Goal: Transaction & Acquisition: Purchase product/service

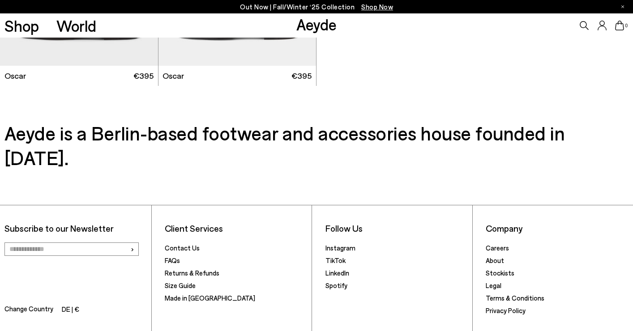
scroll to position [1167, 0]
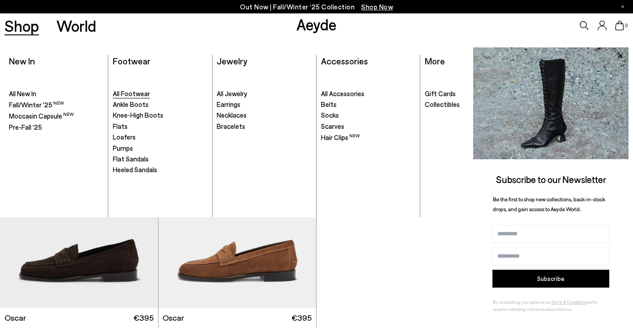
click at [137, 95] on span "All Footwear" at bounding box center [131, 94] width 37 height 8
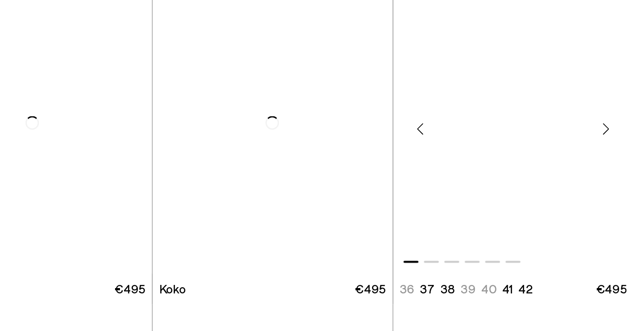
scroll to position [1063, 0]
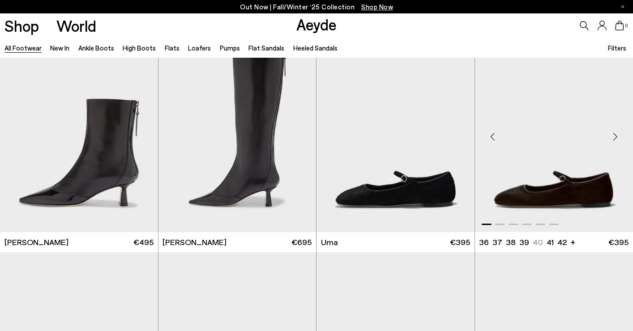
scroll to position [2236, 0]
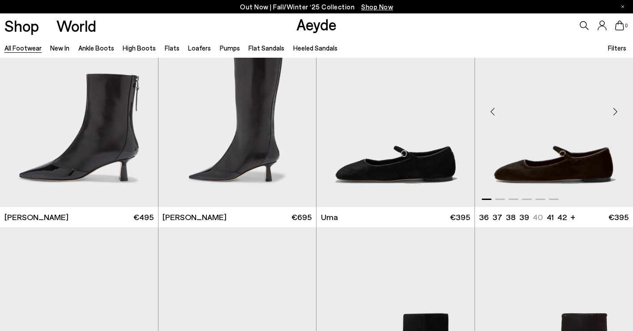
click at [512, 175] on img "1 / 6" at bounding box center [554, 108] width 159 height 198
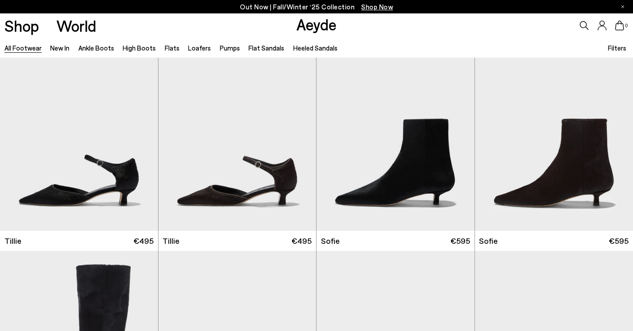
scroll to position [2391, 0]
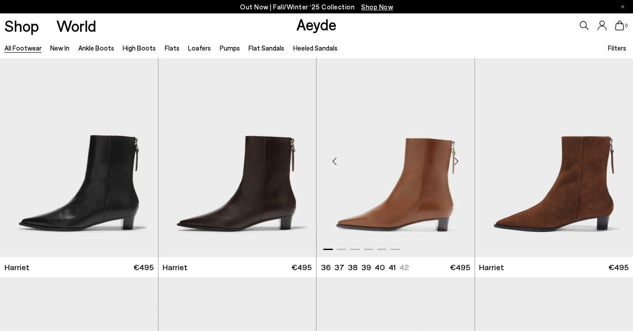
scroll to position [3698, 0]
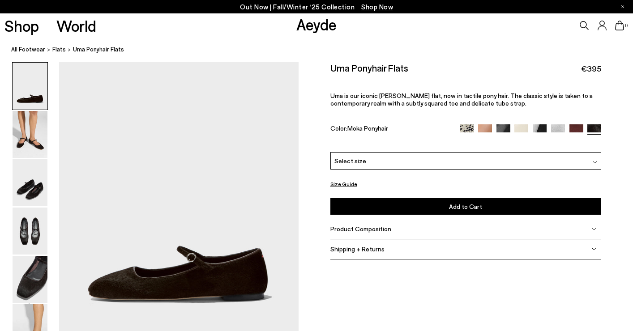
scroll to position [33, 1]
click at [39, 129] on img at bounding box center [30, 134] width 35 height 47
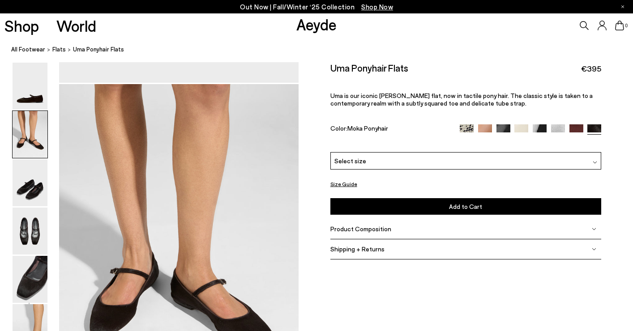
scroll to position [321, 1]
